Goal: Task Accomplishment & Management: Manage account settings

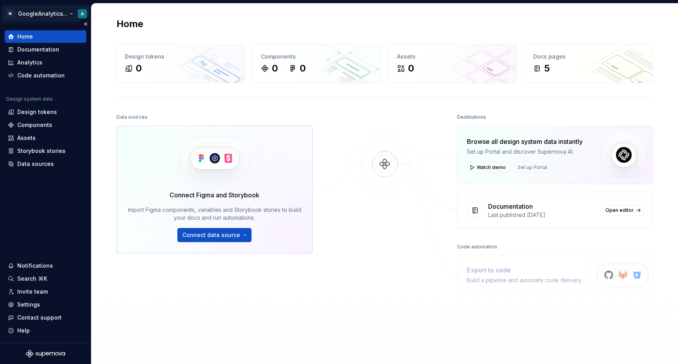
click at [43, 17] on html "M GoogleAnalyticsTests A Home Documentation Analytics Code automation Design sy…" at bounding box center [339, 182] width 678 height 364
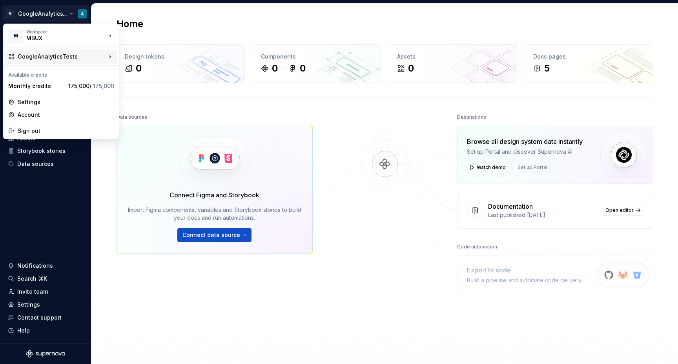
click at [107, 62] on div "GoogleAnalyticsTests" at bounding box center [61, 56] width 112 height 14
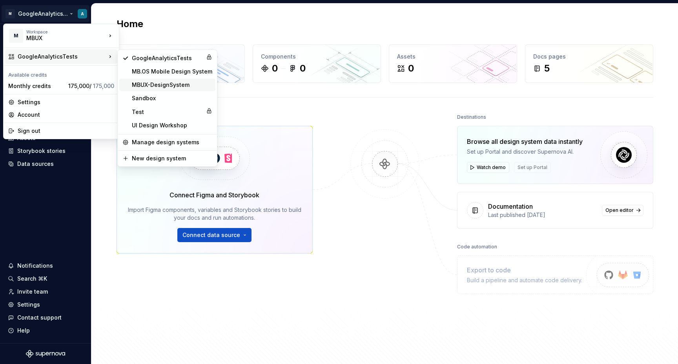
click at [189, 83] on div "MBUX-DesignSystem" at bounding box center [172, 85] width 80 height 8
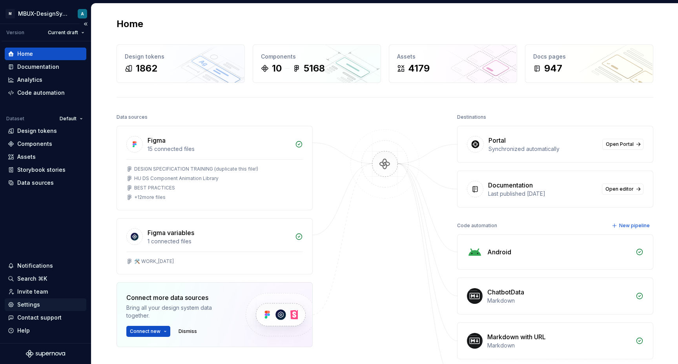
click at [48, 301] on div "Settings" at bounding box center [45, 304] width 75 height 8
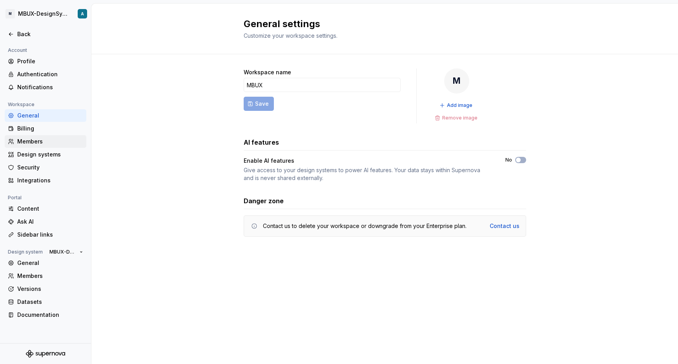
click at [54, 141] on div "Members" at bounding box center [50, 141] width 66 height 8
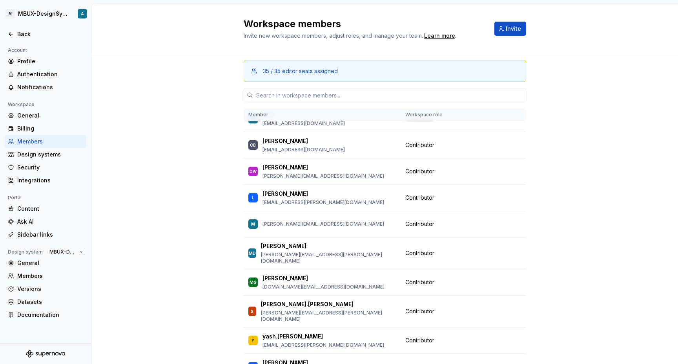
scroll to position [744, 0]
drag, startPoint x: 530, startPoint y: 283, endPoint x: 440, endPoint y: 285, distance: 89.1
click at [391, 263] on div "35 / 35 editor seats assigned Member Workspace role A [PERSON_NAME] [PERSON_NAM…" at bounding box center [384, 234] width 587 height 360
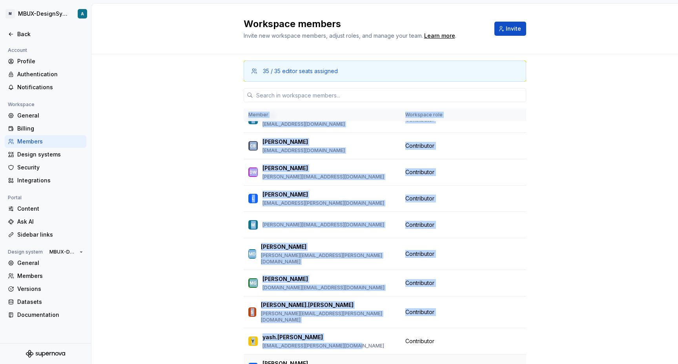
click at [434, 363] on span "Contributor" at bounding box center [420, 367] width 29 height 8
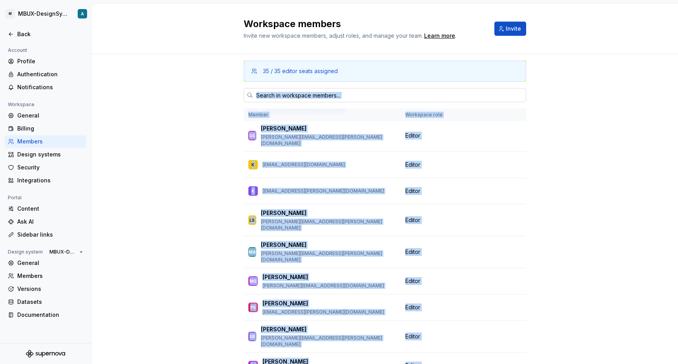
scroll to position [0, 0]
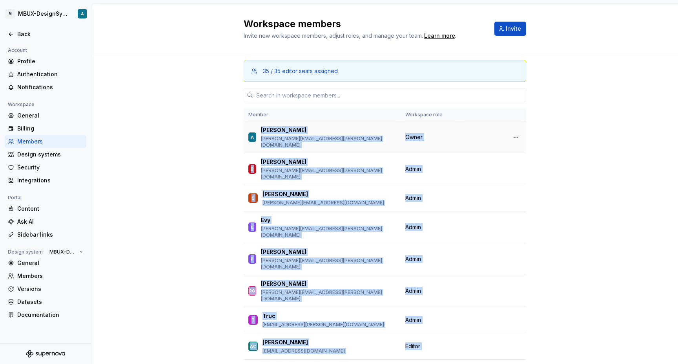
drag, startPoint x: 437, startPoint y: 285, endPoint x: 263, endPoint y: 128, distance: 233.8
click at [273, 153] on td "B [PERSON_NAME] [PERSON_NAME][EMAIL_ADDRESS][PERSON_NAME][DOMAIN_NAME]" at bounding box center [322, 169] width 157 height 32
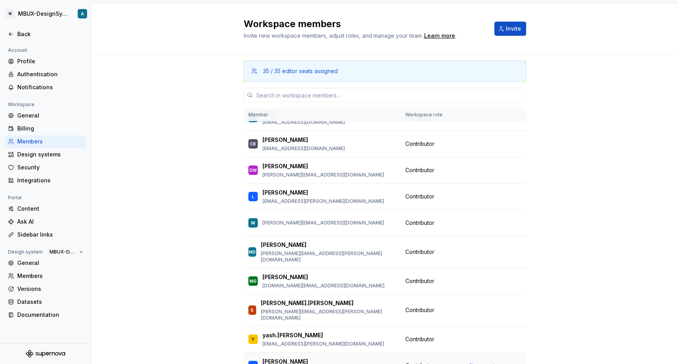
scroll to position [754, 0]
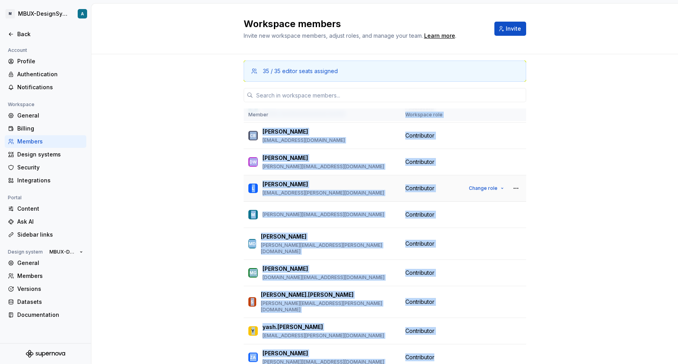
drag, startPoint x: 437, startPoint y: 272, endPoint x: 276, endPoint y: 122, distance: 220.3
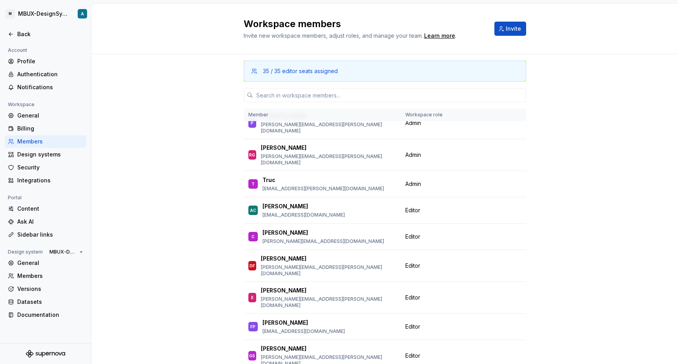
scroll to position [0, 0]
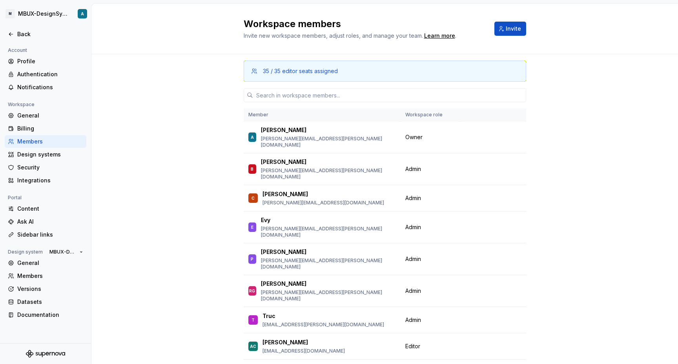
click at [212, 214] on div "35 / 35 editor seats assigned Member Workspace role A [PERSON_NAME] [PERSON_NAM…" at bounding box center [384, 234] width 587 height 360
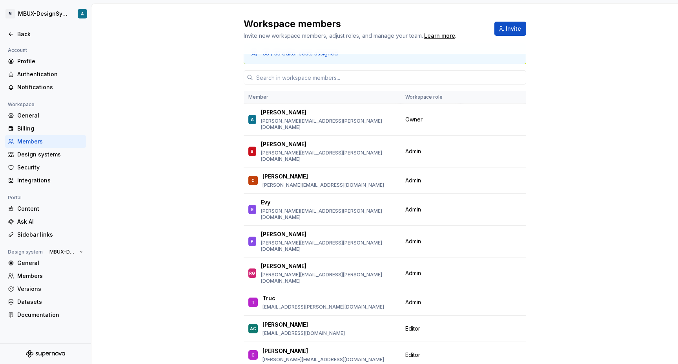
scroll to position [18, 0]
click at [476, 237] on span "Change role" at bounding box center [483, 240] width 29 height 6
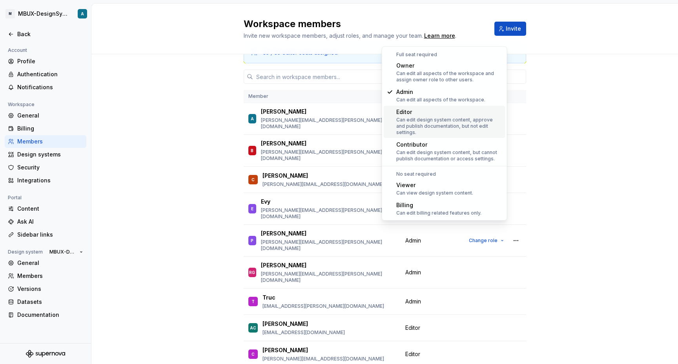
click at [467, 118] on div "Can edit design system content, approve and publish documentation, but not edit…" at bounding box center [450, 126] width 106 height 19
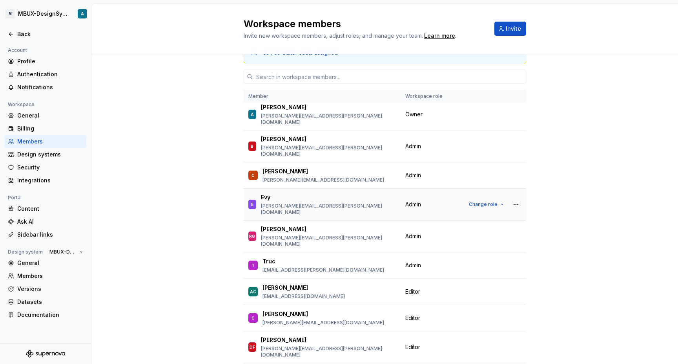
scroll to position [0, 0]
